Goal: Transaction & Acquisition: Purchase product/service

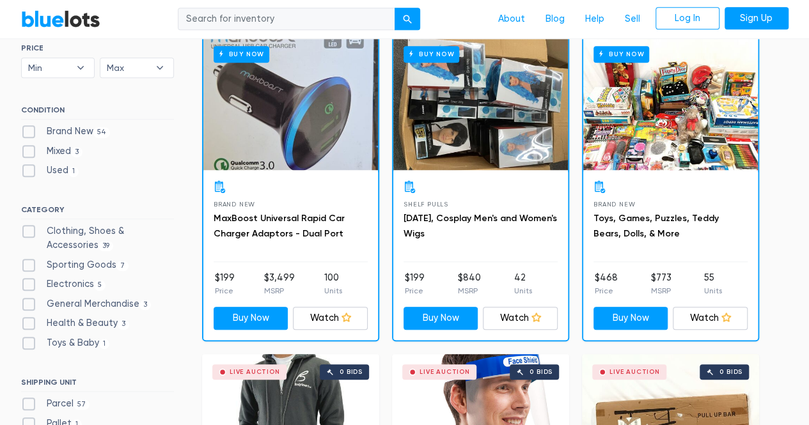
scroll to position [384, 0]
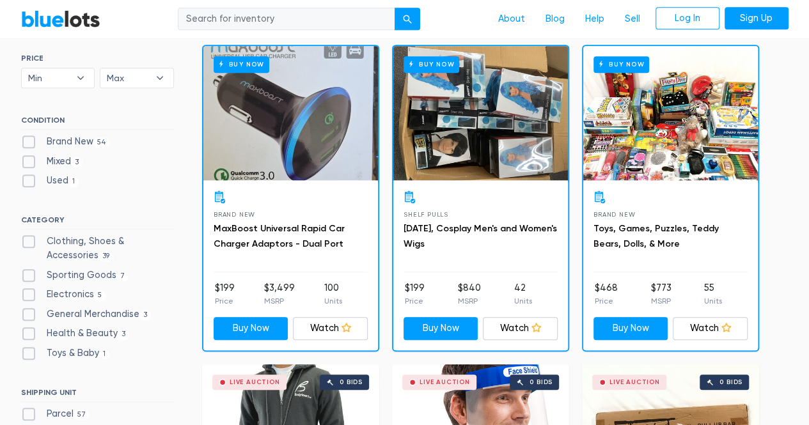
click at [307, 130] on div "Buy Now" at bounding box center [290, 113] width 175 height 134
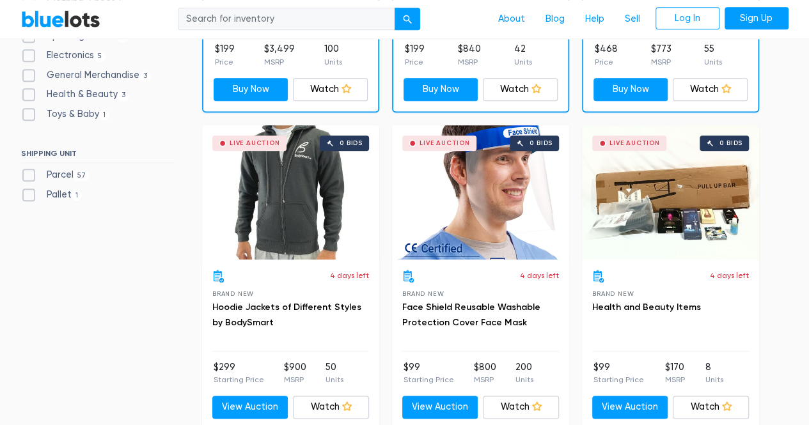
scroll to position [639, 0]
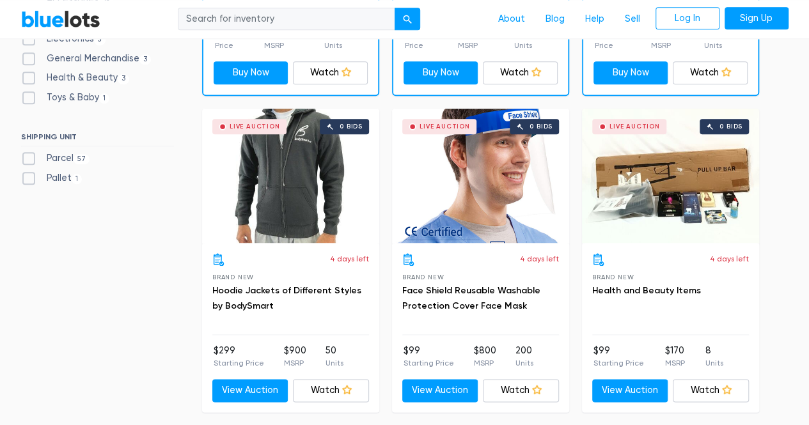
click at [679, 190] on div "Live Auction 0 bids" at bounding box center [670, 176] width 177 height 134
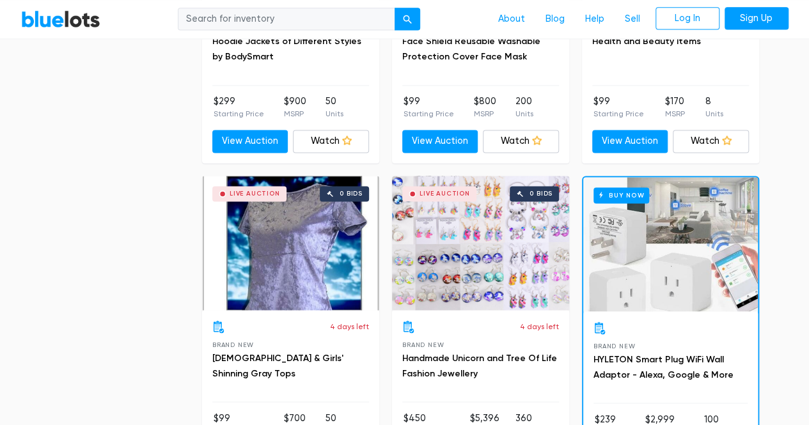
scroll to position [895, 0]
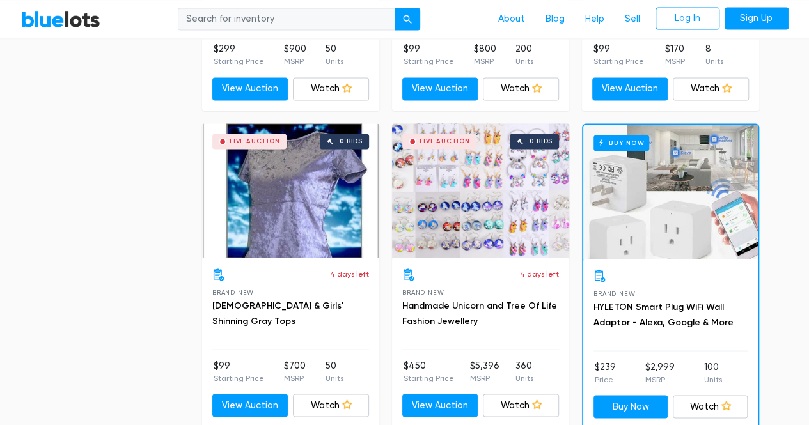
scroll to position [959, 0]
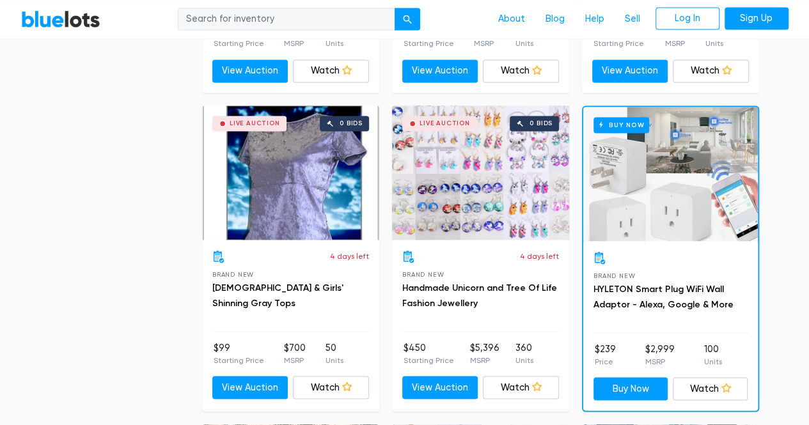
click at [677, 214] on div "Buy Now" at bounding box center [670, 174] width 175 height 134
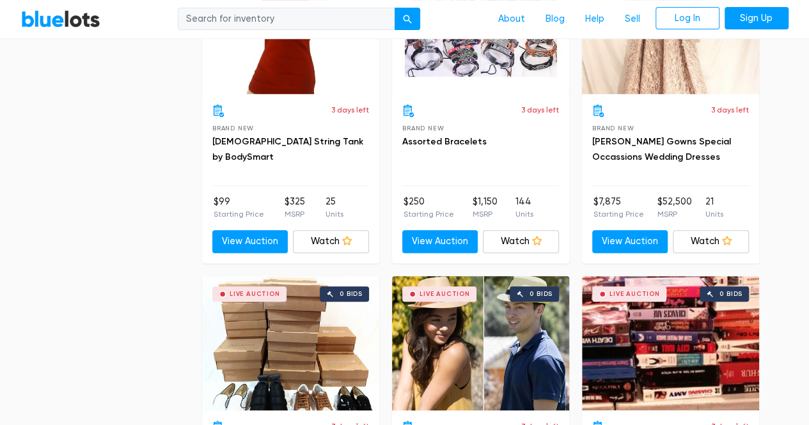
scroll to position [2813, 0]
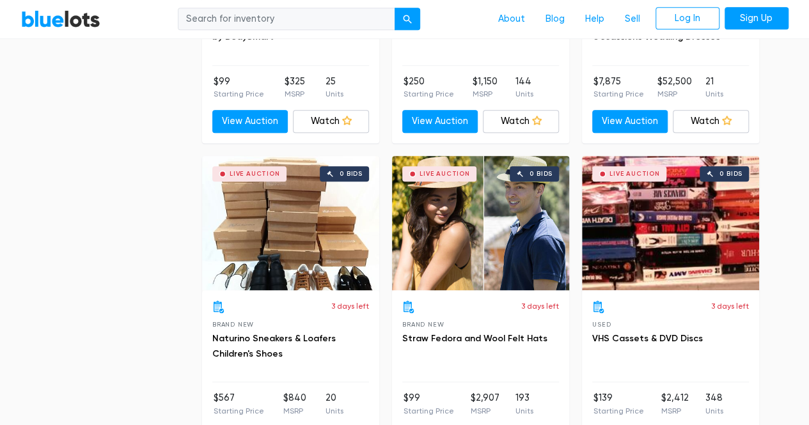
click at [298, 234] on div "Live Auction 0 bids" at bounding box center [290, 223] width 177 height 134
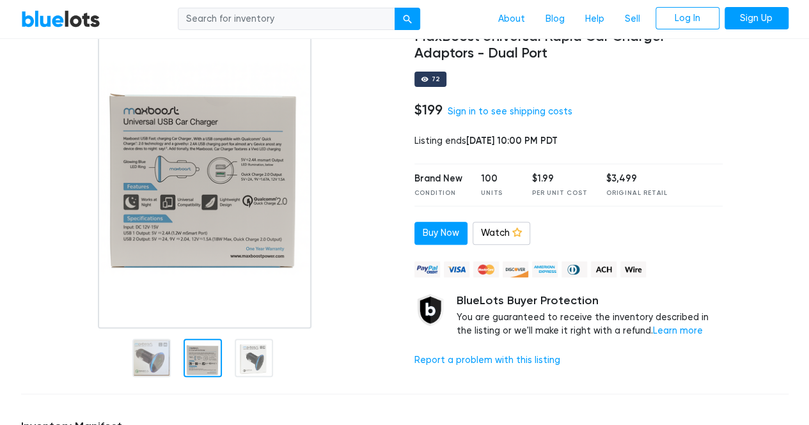
scroll to position [128, 0]
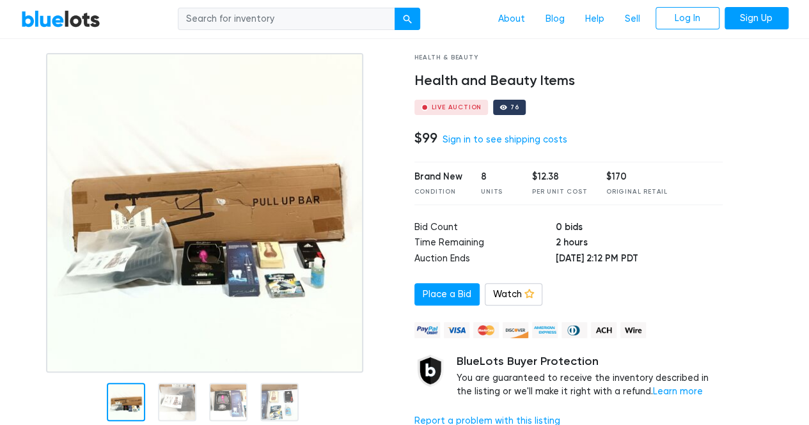
scroll to position [128, 0]
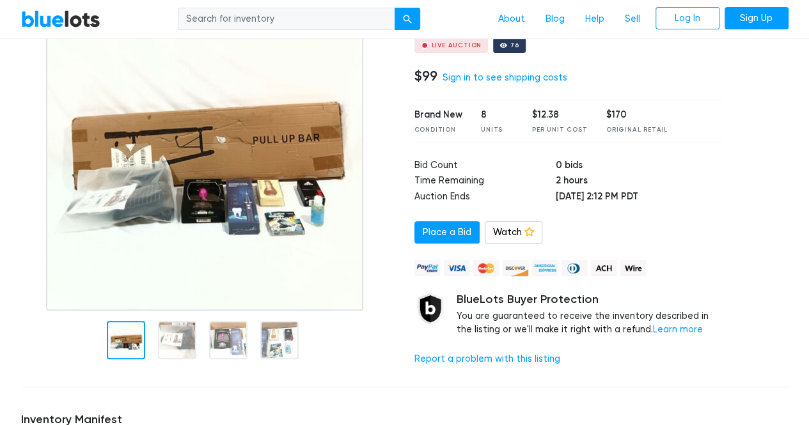
click at [221, 176] on img at bounding box center [204, 151] width 317 height 320
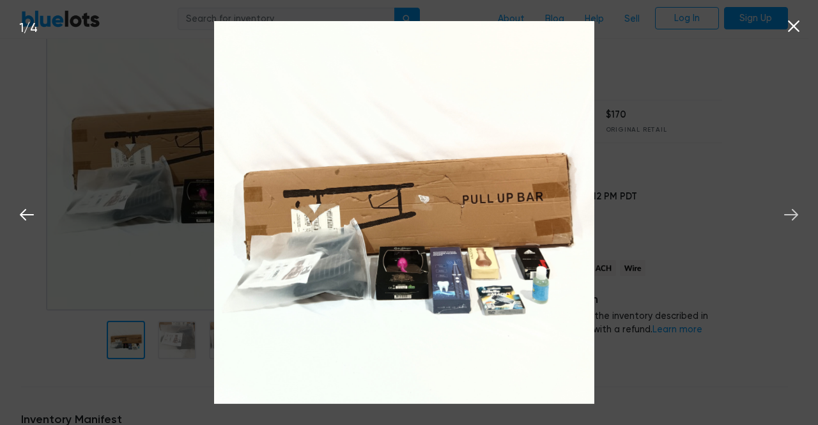
click at [785, 212] on icon at bounding box center [791, 214] width 19 height 19
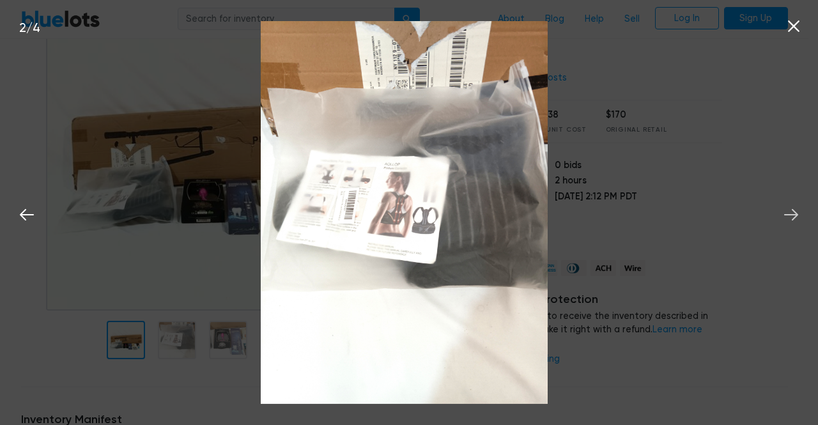
click at [785, 212] on icon at bounding box center [791, 214] width 19 height 19
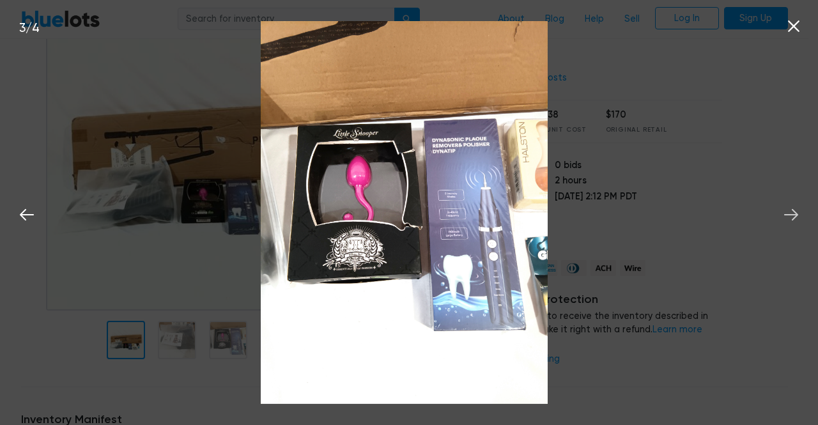
click at [785, 212] on icon at bounding box center [791, 214] width 19 height 19
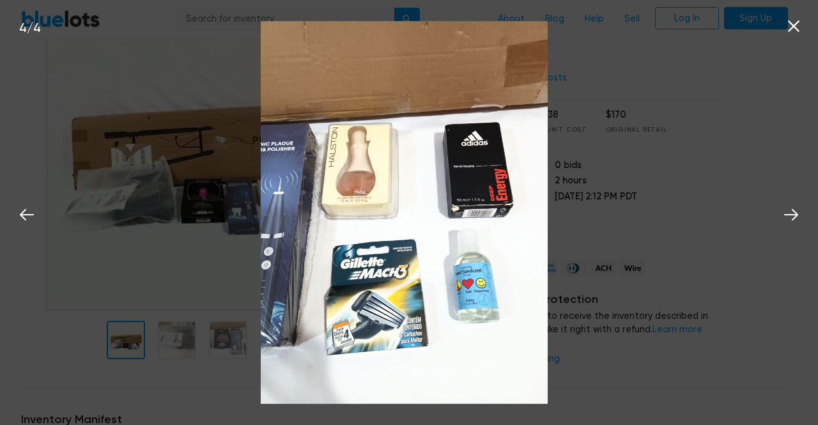
click at [795, 29] on icon at bounding box center [794, 26] width 12 height 12
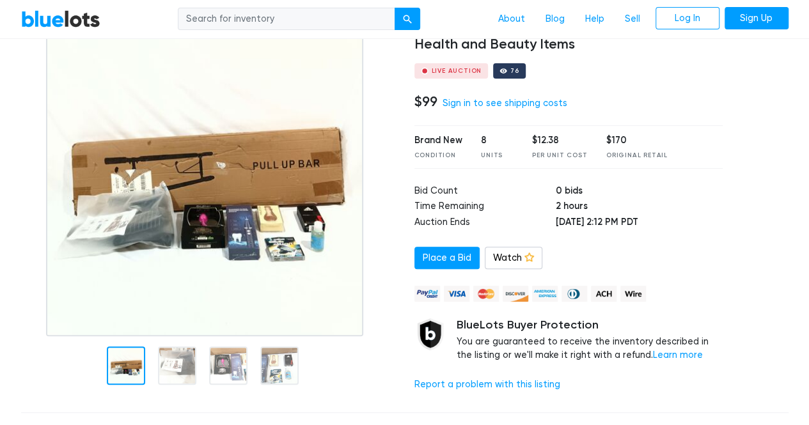
scroll to position [64, 0]
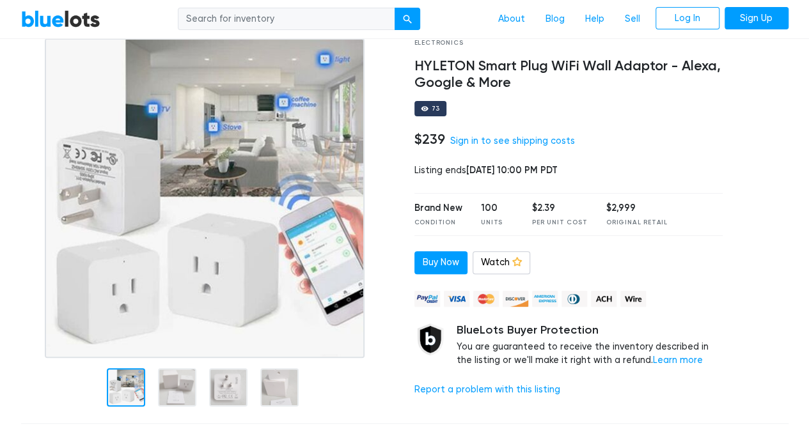
scroll to position [64, 0]
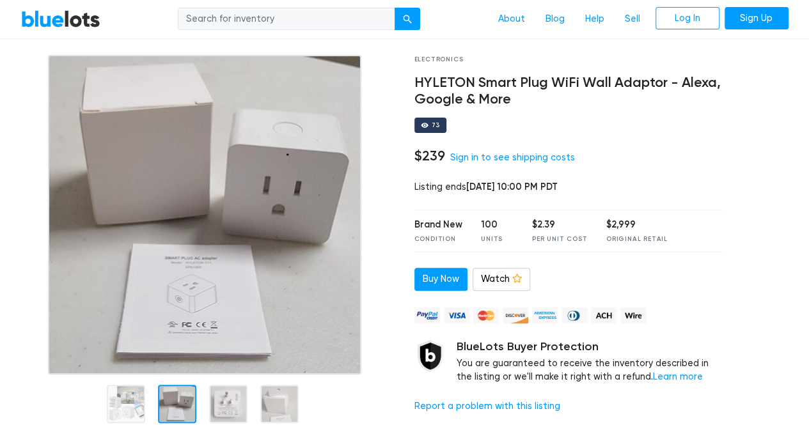
click at [177, 393] on div at bounding box center [177, 404] width 38 height 38
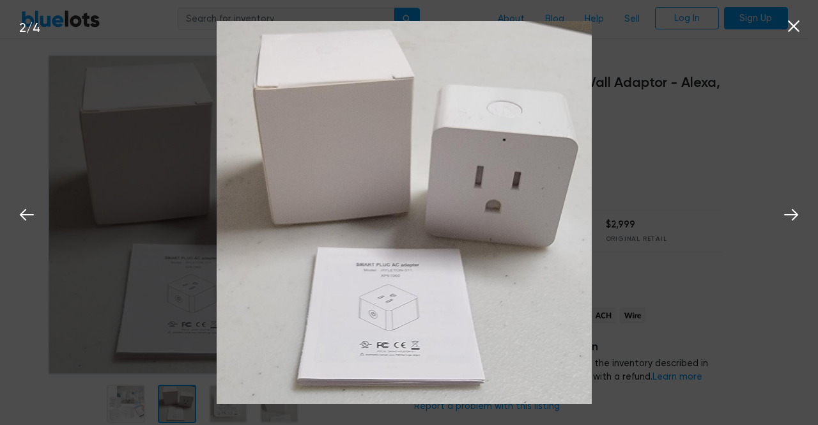
click at [799, 29] on icon at bounding box center [793, 26] width 19 height 19
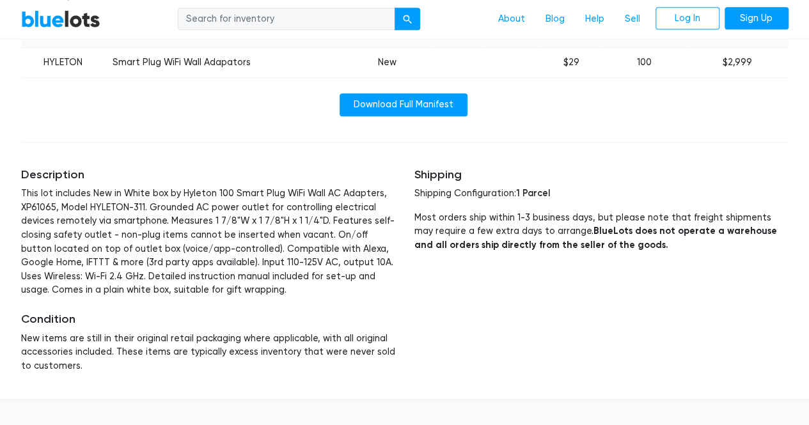
scroll to position [511, 0]
